Goal: Information Seeking & Learning: Find specific fact

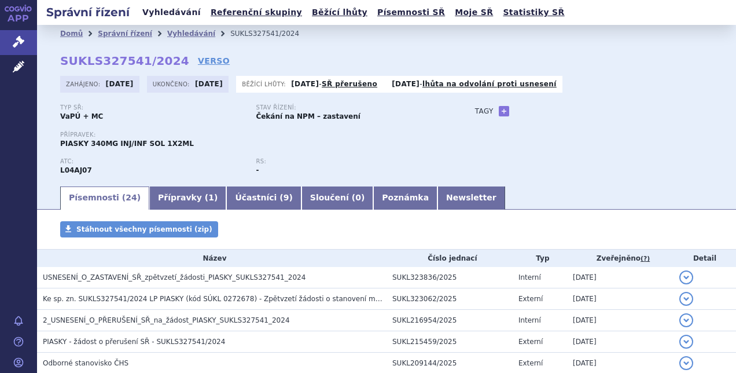
click at [162, 16] on link "Vyhledávání" at bounding box center [171, 13] width 65 height 16
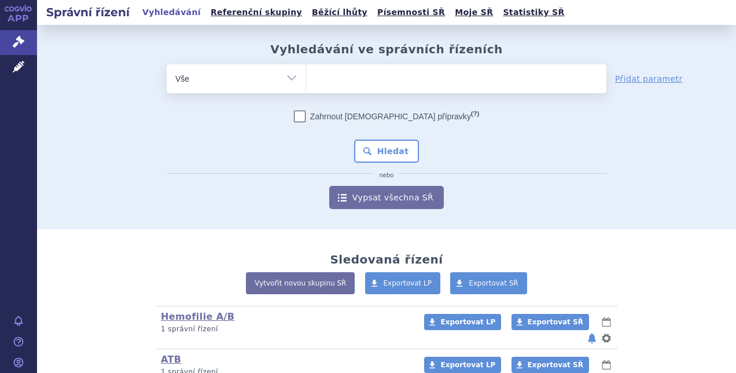
click at [320, 81] on ul at bounding box center [456, 76] width 300 height 24
click at [306, 81] on select at bounding box center [306, 78] width 1 height 29
type input "fa"
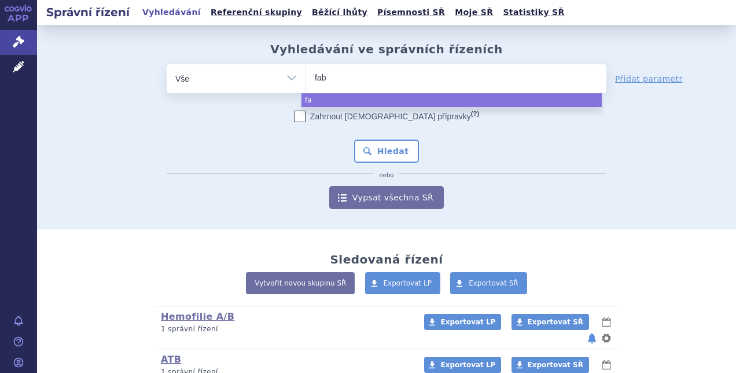
type input "fabh"
type input "fabhal"
type input "fabhalta"
select select "fabhalta"
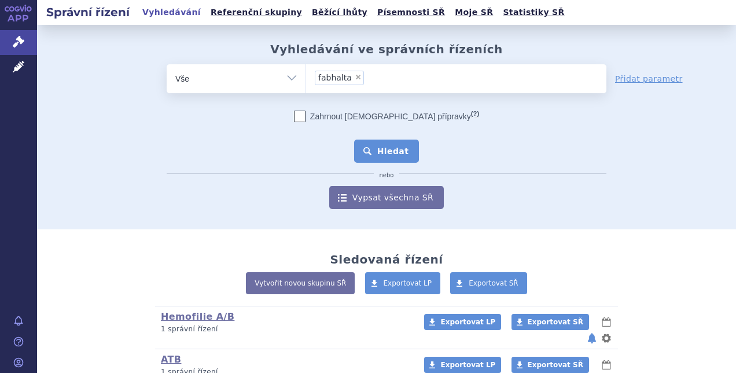
click at [383, 148] on button "Hledat" at bounding box center [386, 150] width 65 height 23
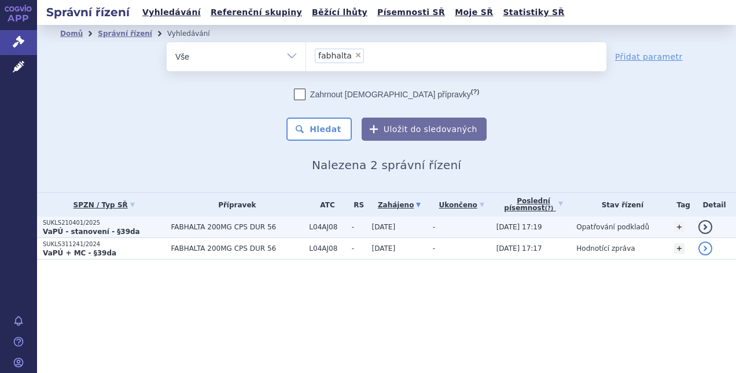
click at [103, 225] on p "SUKLS210401/2025" at bounding box center [104, 223] width 122 height 8
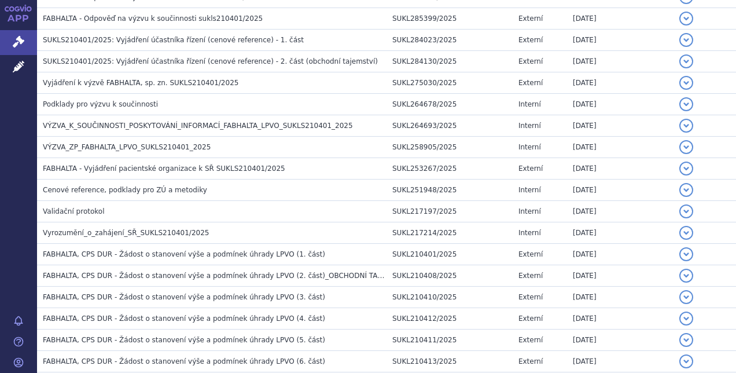
scroll to position [433, 0]
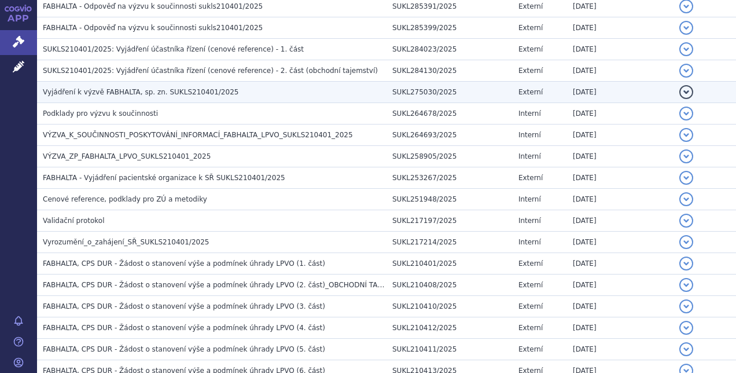
click at [211, 88] on span "Vyjádření k výzvě FABHALTA, sp. zn. SUKLS210401/2025" at bounding box center [141, 92] width 196 height 8
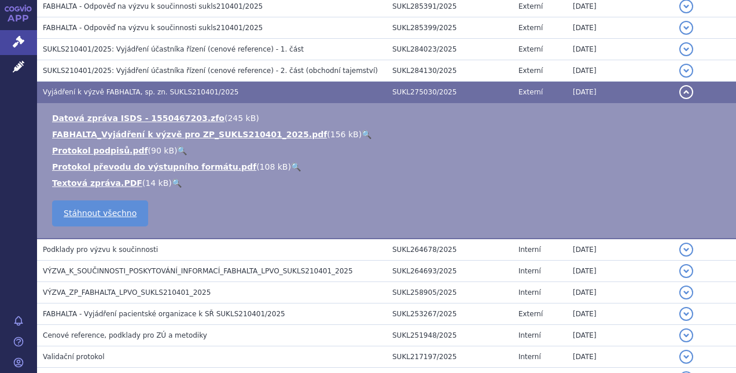
click at [362, 130] on link "🔍" at bounding box center [367, 134] width 10 height 9
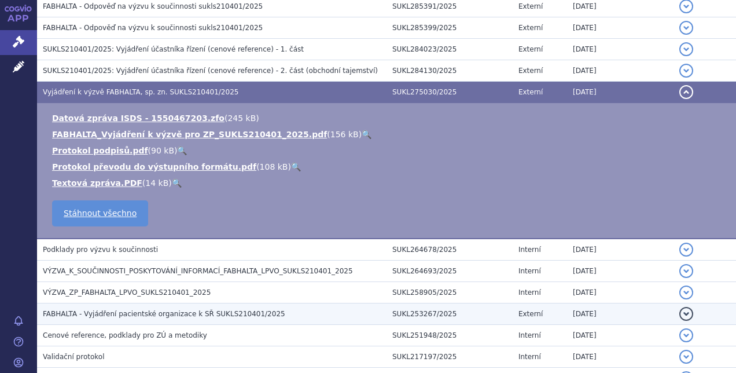
click at [181, 312] on span "FABHALTA - Vyjádření pacientské organizace k SŘ SUKLS210401/2025" at bounding box center [164, 314] width 242 height 8
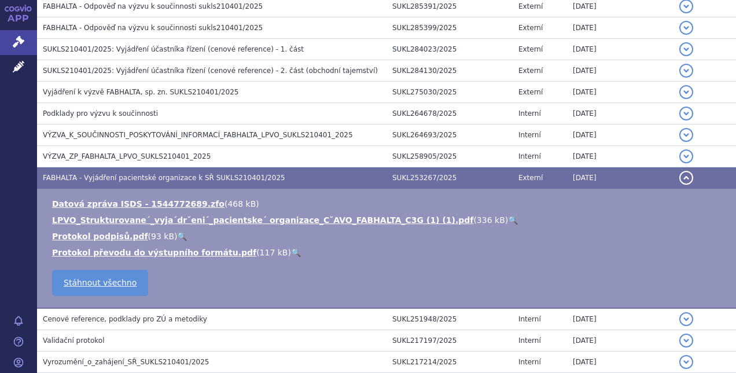
click at [508, 215] on link "🔍" at bounding box center [513, 219] width 10 height 9
